Goal: Find contact information: Find contact information

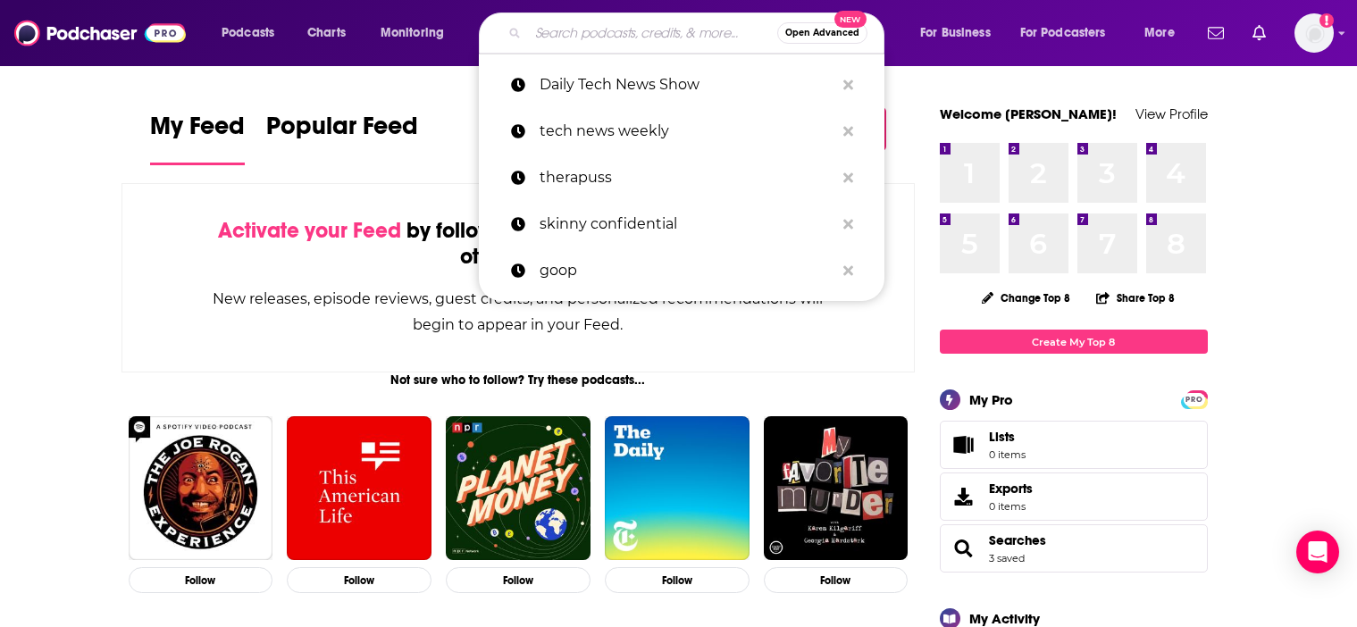
click at [636, 31] on input "Search podcasts, credits, & more..." at bounding box center [652, 33] width 249 height 29
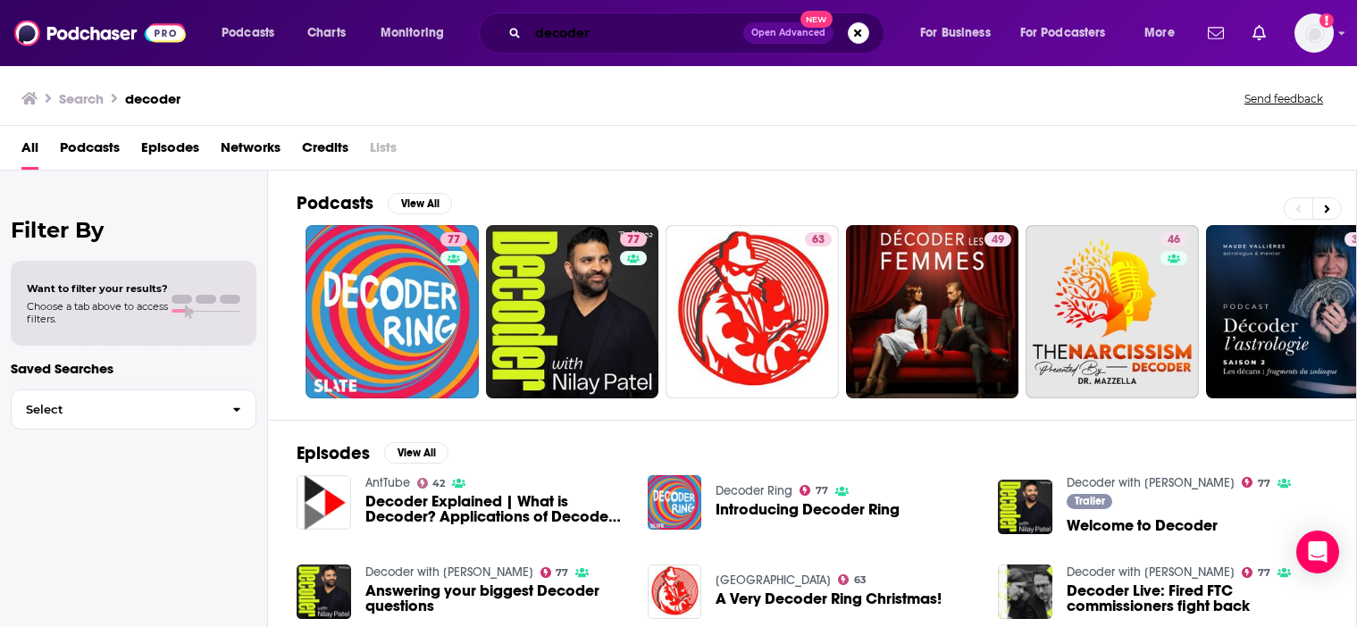
click at [624, 30] on input "decoder" at bounding box center [635, 33] width 215 height 29
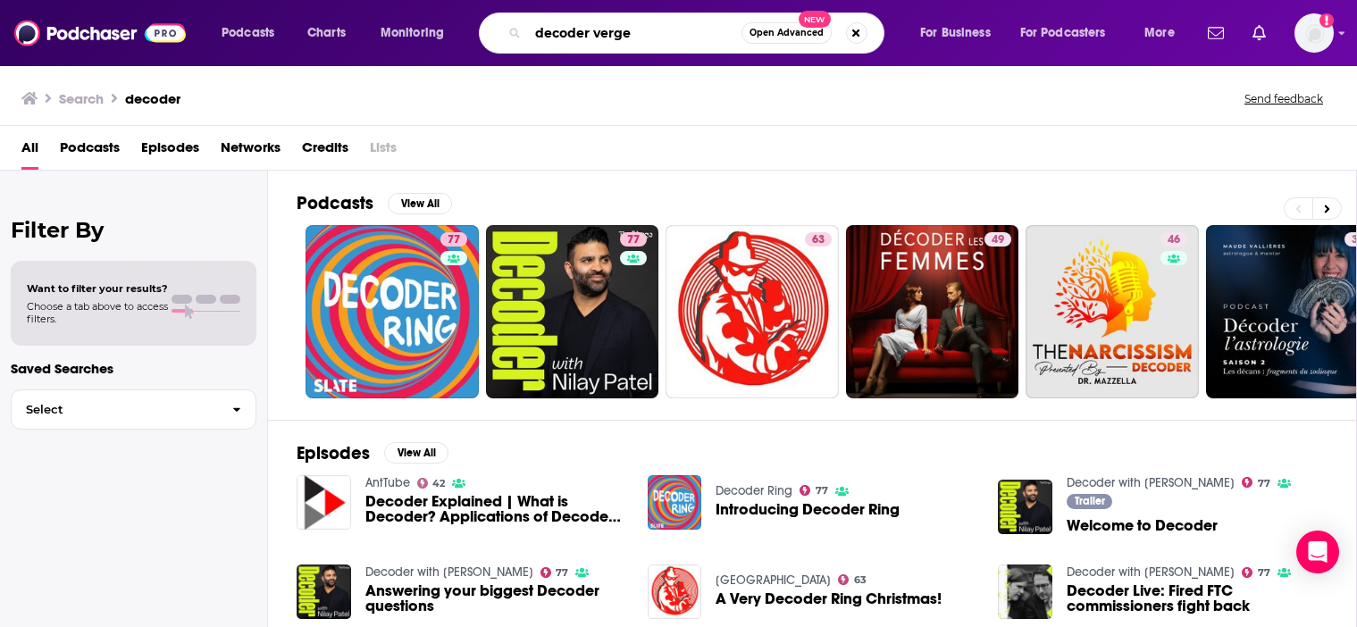
type input "decoder verge"
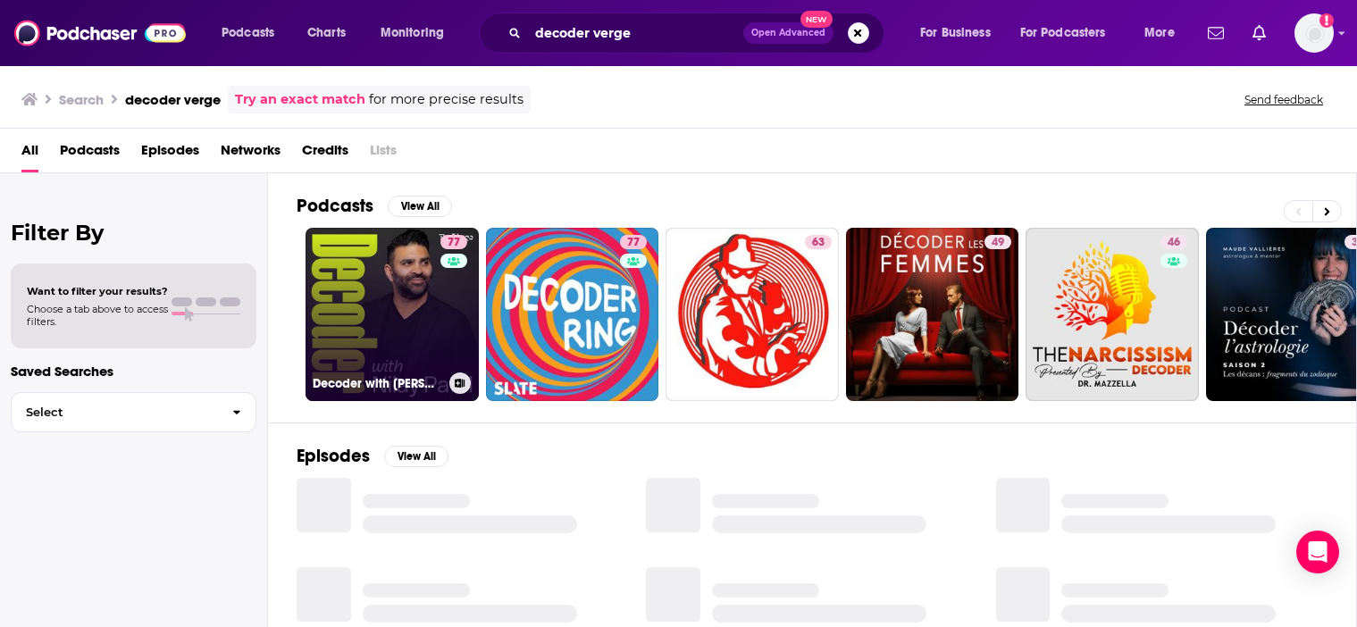
click at [331, 303] on link "77 Decoder with [PERSON_NAME]" at bounding box center [392, 314] width 173 height 173
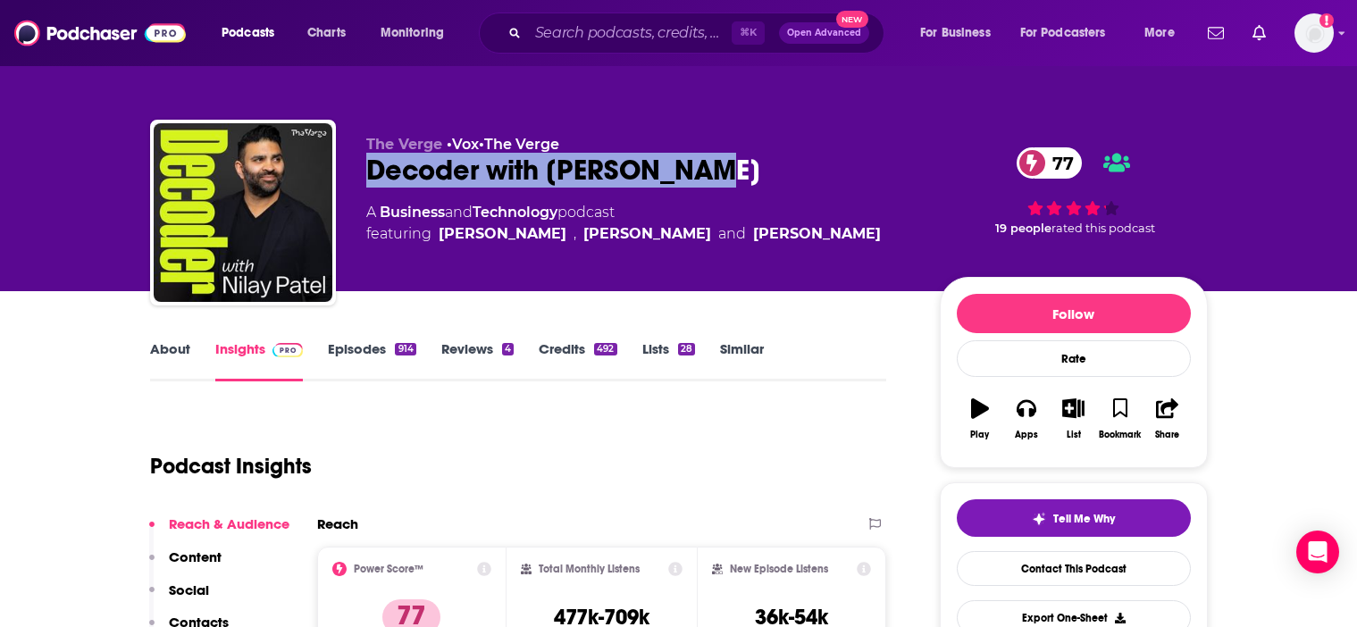
drag, startPoint x: 370, startPoint y: 164, endPoint x: 701, endPoint y: 158, distance: 331.6
click at [701, 158] on div "The Verge • Vox • The Verge Decoder with [PERSON_NAME] 77 A Business and Techno…" at bounding box center [679, 216] width 1058 height 193
copy h2 "Decoder with [PERSON_NAME]"
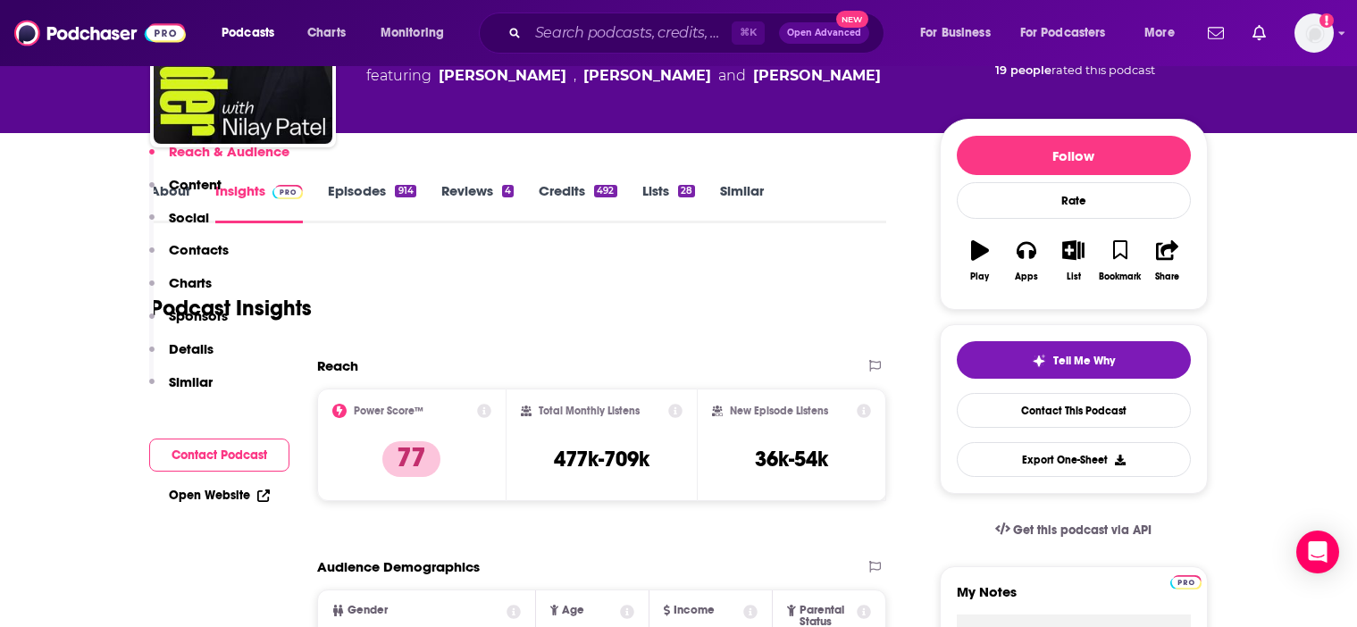
scroll to position [531, 0]
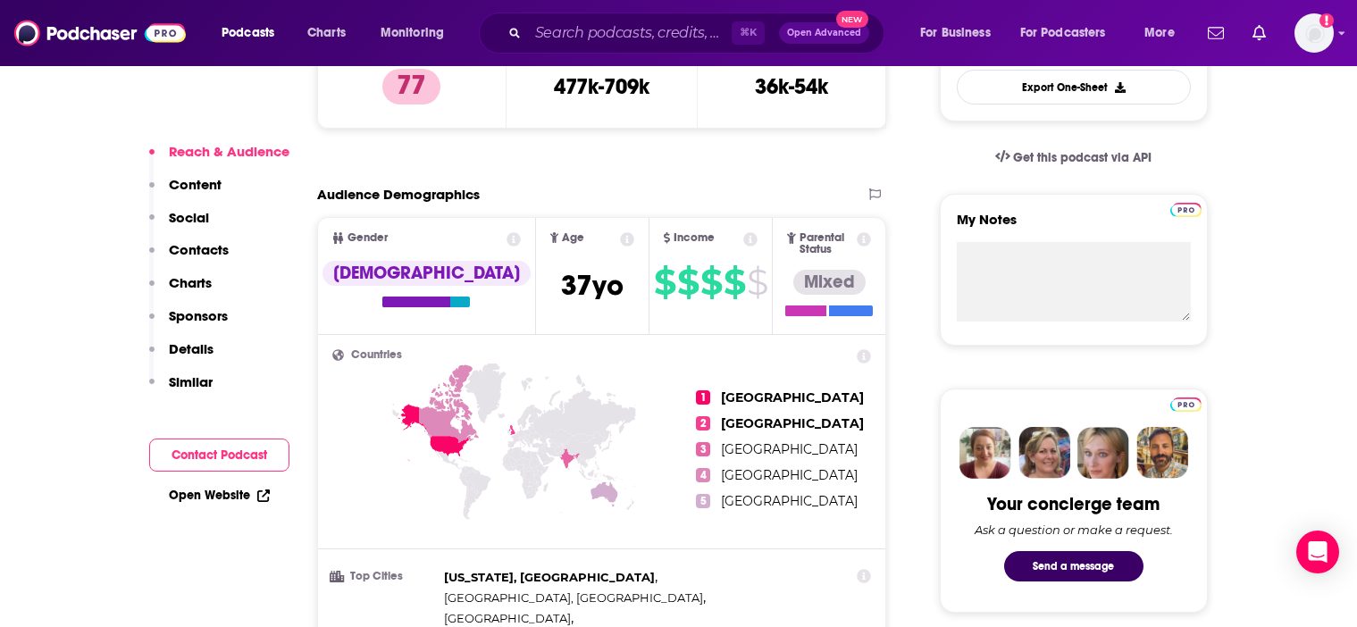
click at [180, 242] on p "Contacts" at bounding box center [199, 249] width 60 height 17
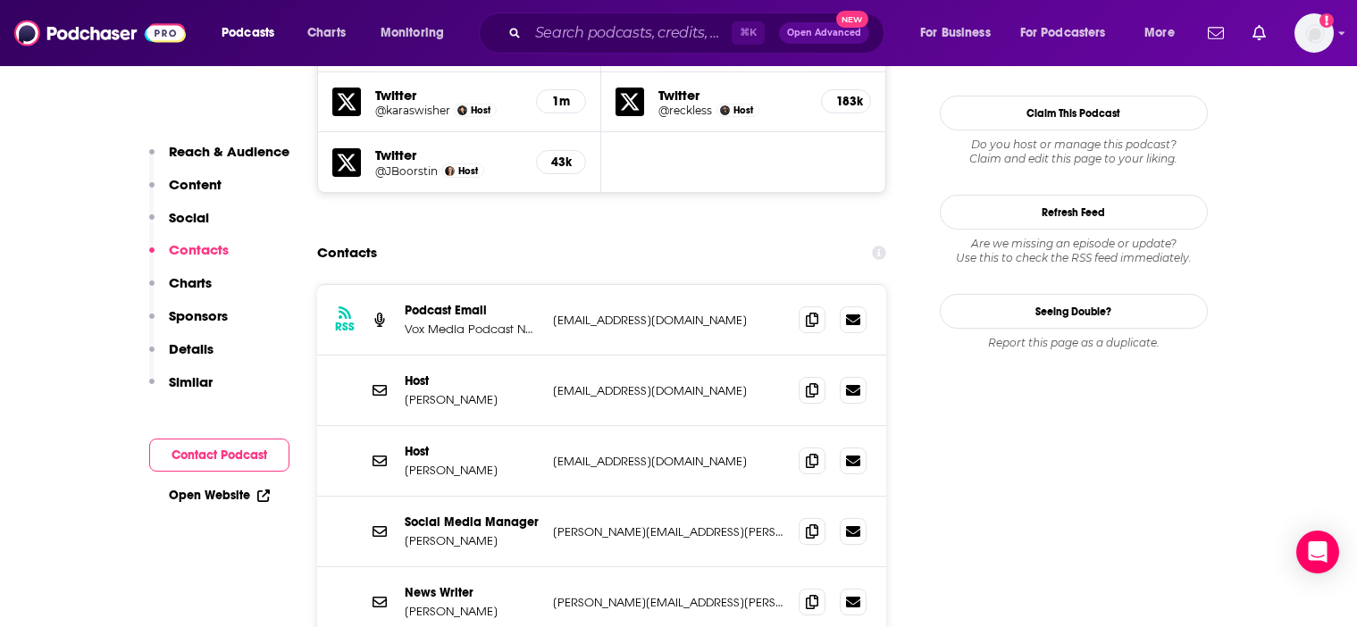
scroll to position [1692, 0]
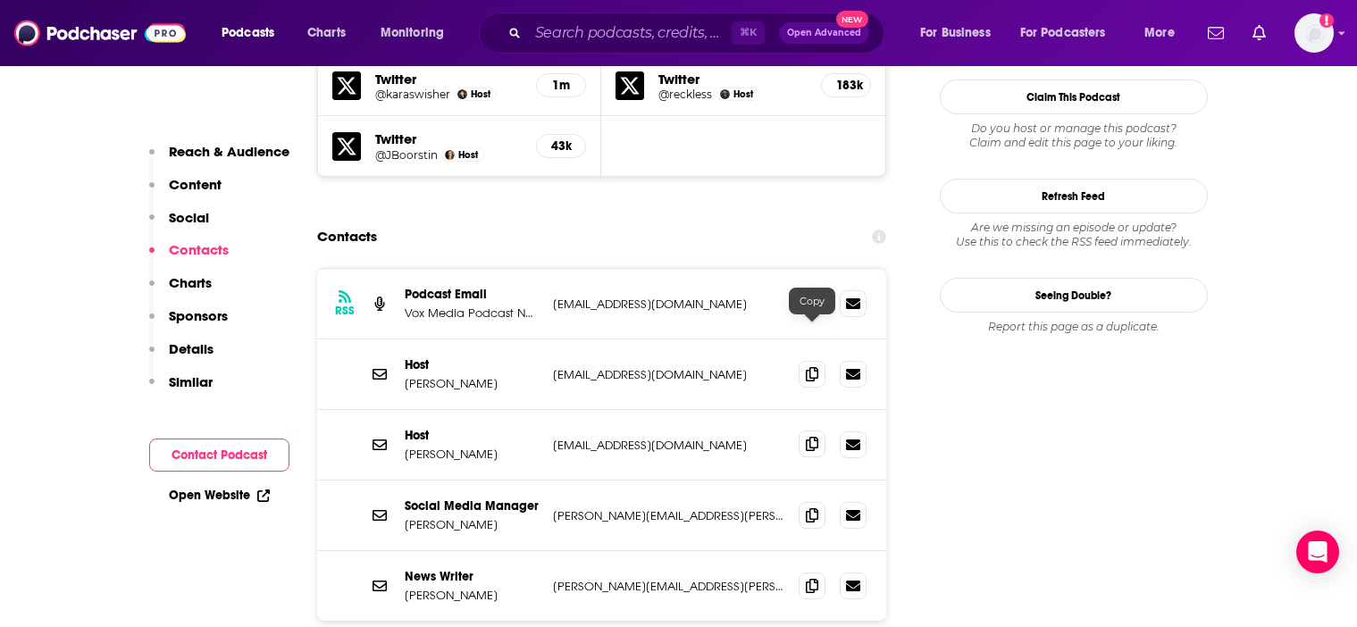
click at [815, 437] on icon at bounding box center [812, 444] width 13 height 14
drag, startPoint x: 456, startPoint y: 344, endPoint x: 401, endPoint y: 343, distance: 54.5
click at [401, 410] on div "Host [PERSON_NAME] [EMAIL_ADDRESS][DOMAIN_NAME] [EMAIL_ADDRESS][DOMAIN_NAME]" at bounding box center [602, 445] width 570 height 71
copy p "[PERSON_NAME]"
